Goal: Transaction & Acquisition: Purchase product/service

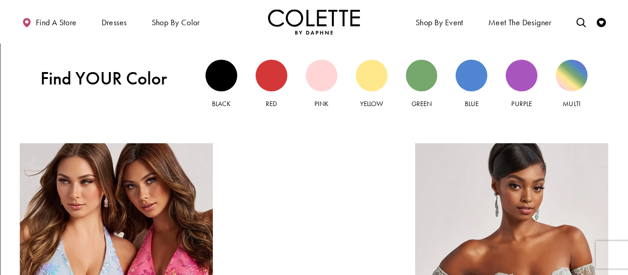
scroll to position [861, 0]
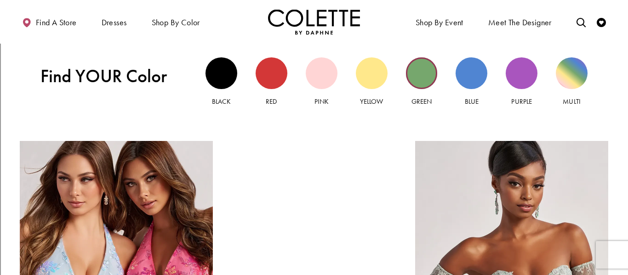
click at [421, 76] on div "Green view" at bounding box center [422, 73] width 32 height 32
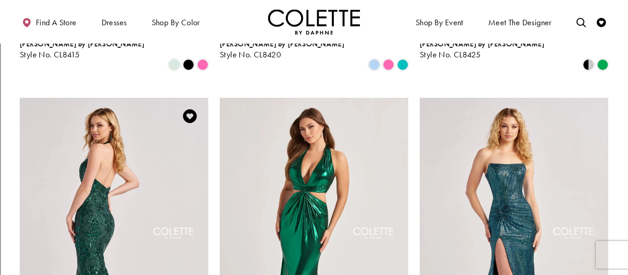
scroll to position [704, 0]
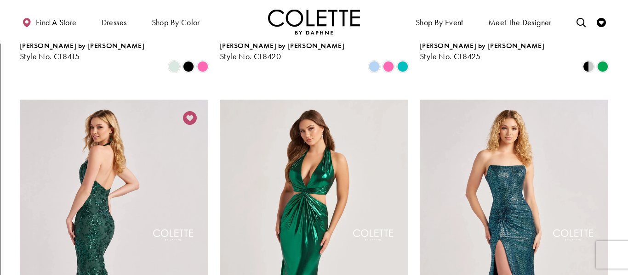
click at [189, 111] on icon "Add to Wishlist" at bounding box center [190, 118] width 14 height 14
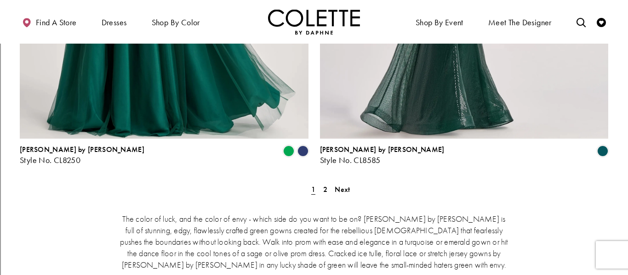
scroll to position [1767, 0]
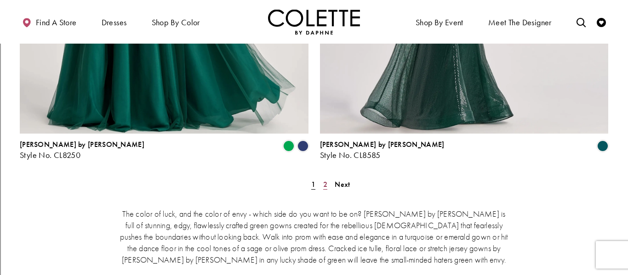
click at [322, 178] on link "2" at bounding box center [325, 184] width 10 height 13
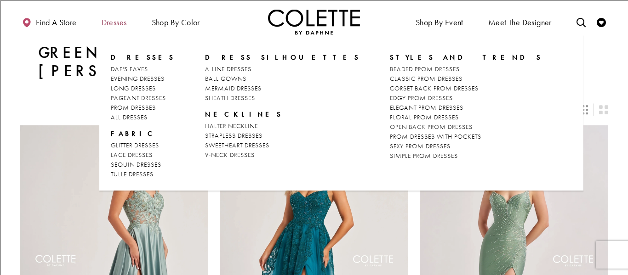
click at [117, 25] on span "Dresses" at bounding box center [114, 22] width 25 height 9
click at [205, 126] on span "HALTER NECKLINE" at bounding box center [231, 126] width 53 height 8
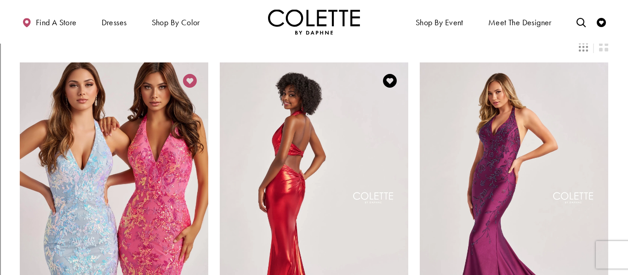
scroll to position [30, 0]
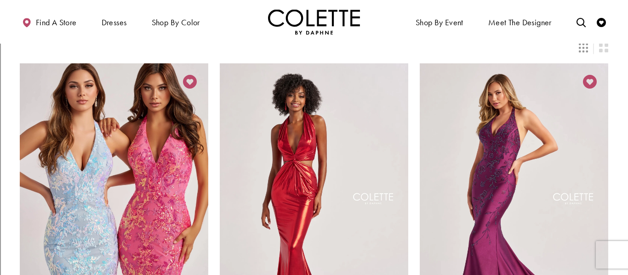
click at [588, 81] on icon "Add to Wishlist" at bounding box center [590, 82] width 14 height 14
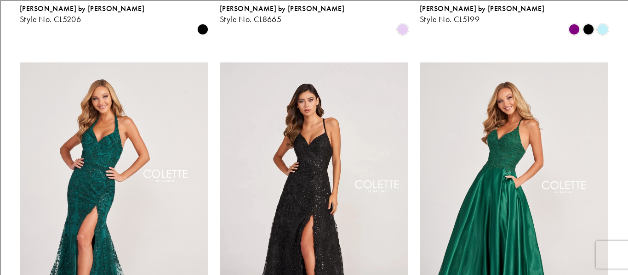
scroll to position [0, 0]
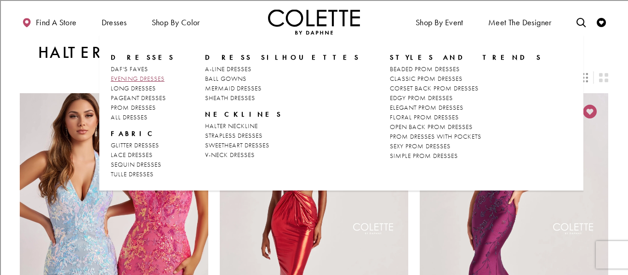
click at [143, 76] on span "EVENING DRESSES" at bounding box center [138, 78] width 54 height 8
